Goal: Information Seeking & Learning: Learn about a topic

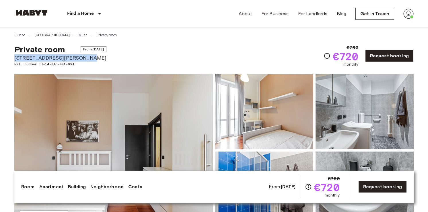
drag, startPoint x: 80, startPoint y: 57, endPoint x: 13, endPoint y: 58, distance: 67.4
copy span "[STREET_ADDRESS][PERSON_NAME]"
